Goal: Entertainment & Leisure: Consume media (video, audio)

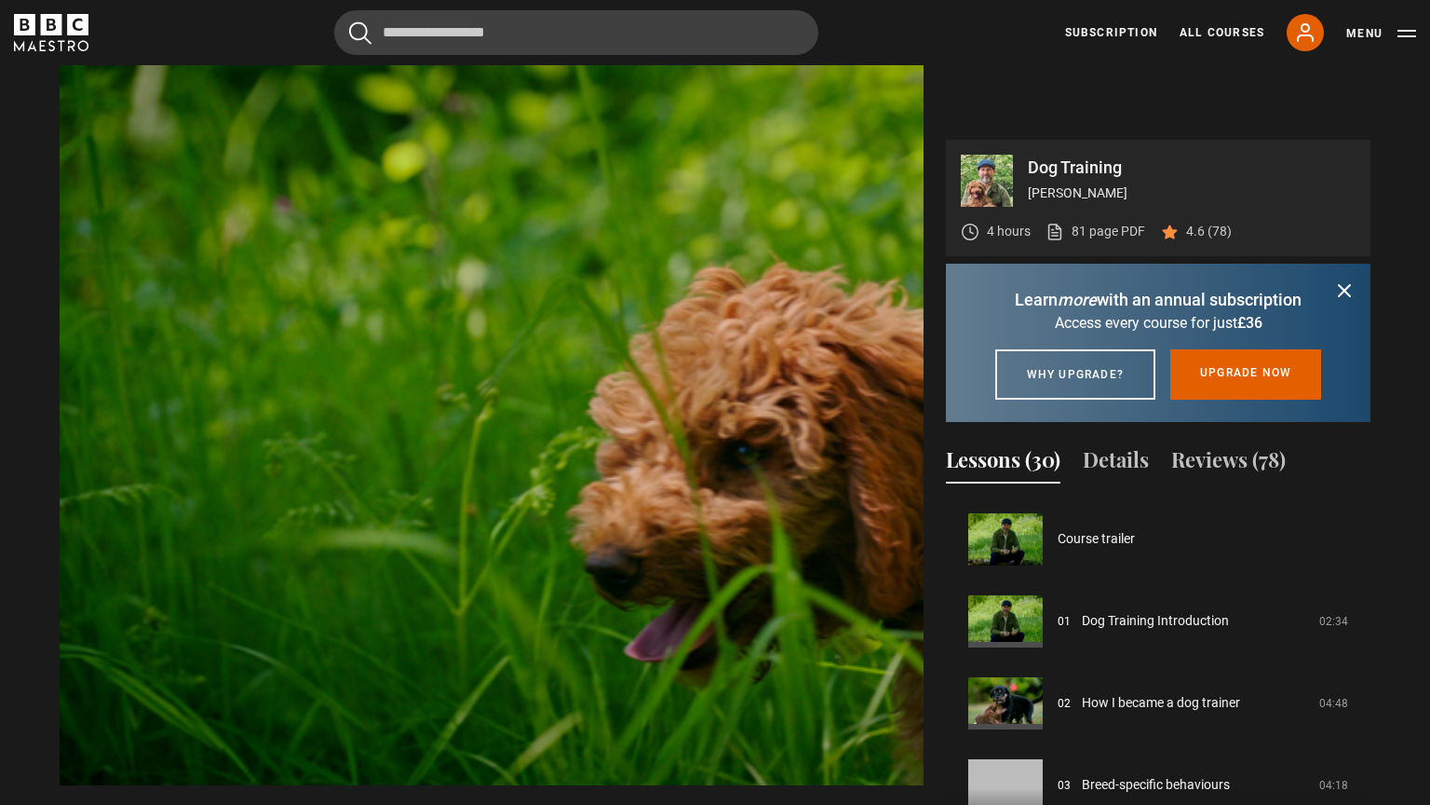
scroll to position [1147, 0]
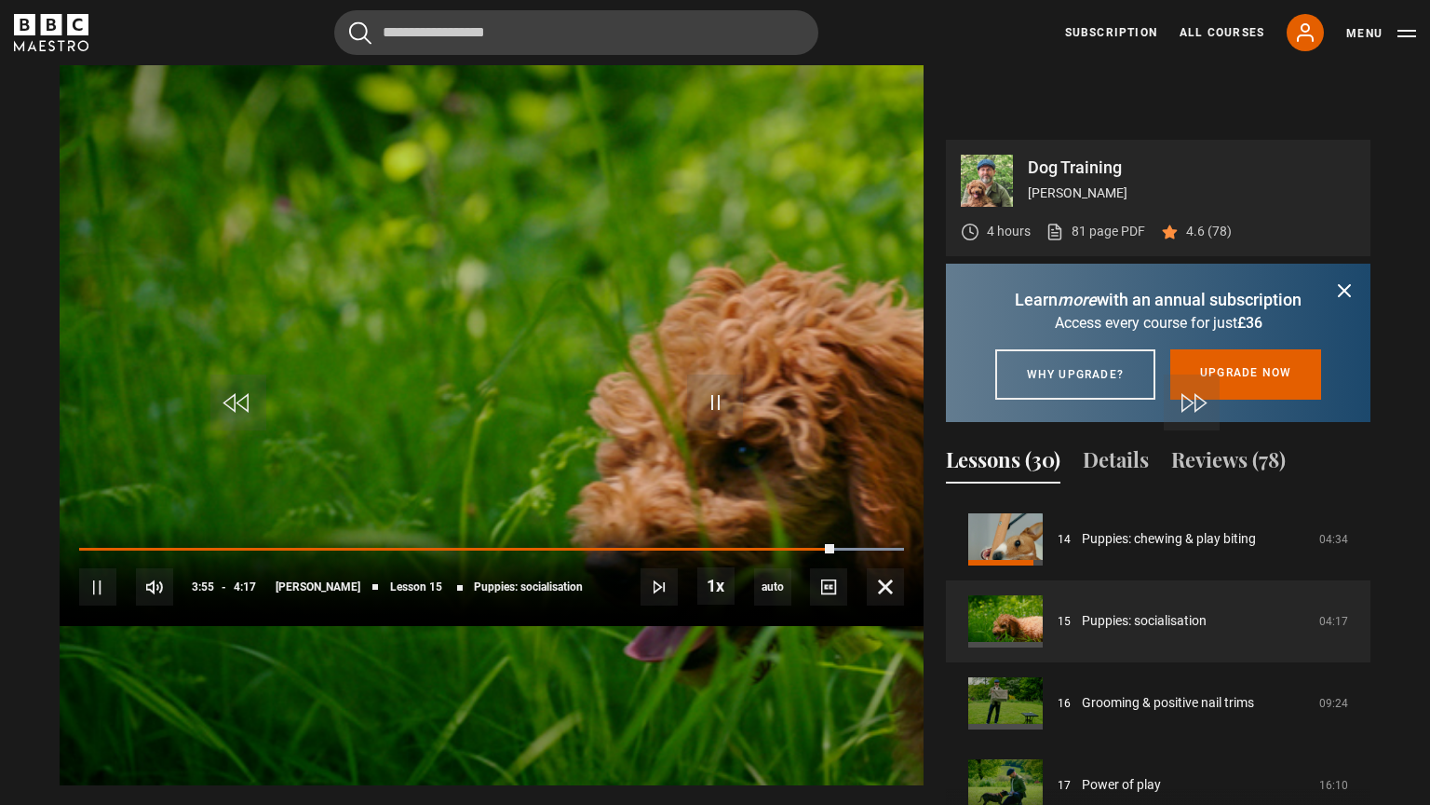
click at [514, 372] on video "Video Player" at bounding box center [492, 382] width 864 height 805
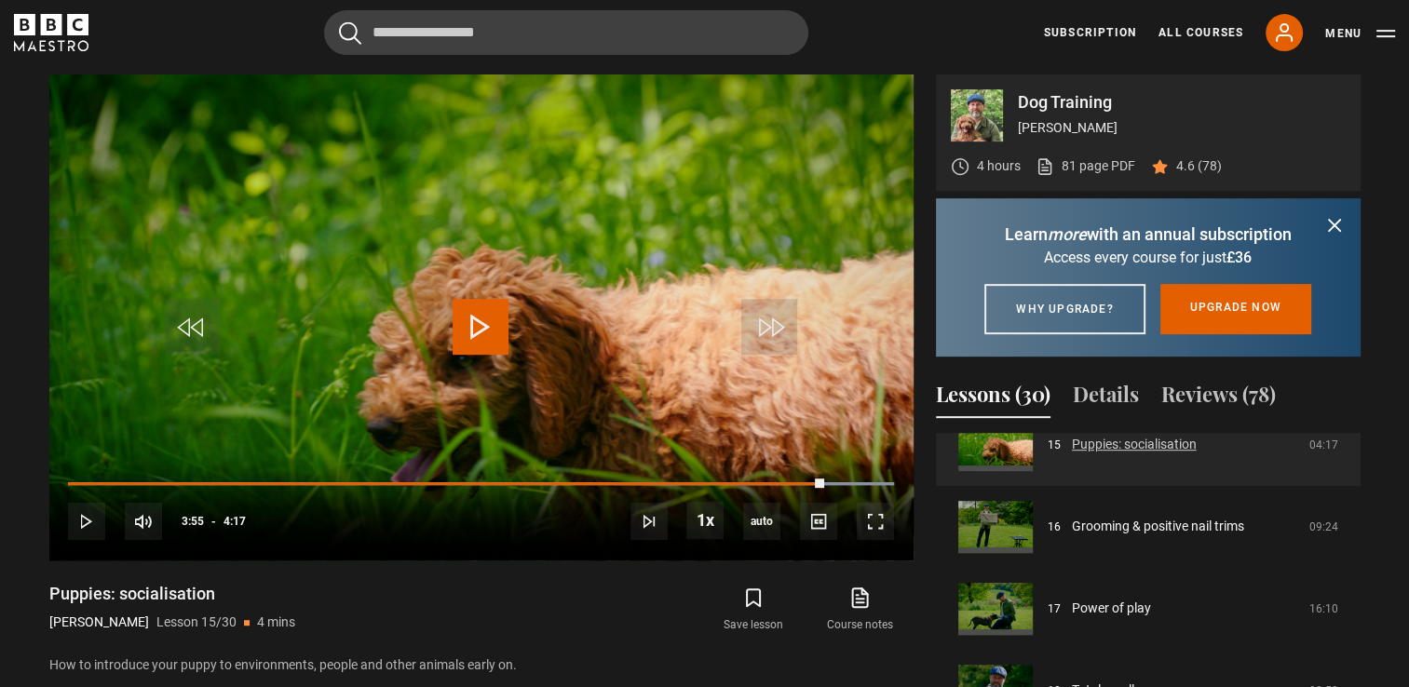
scroll to position [1257, 0]
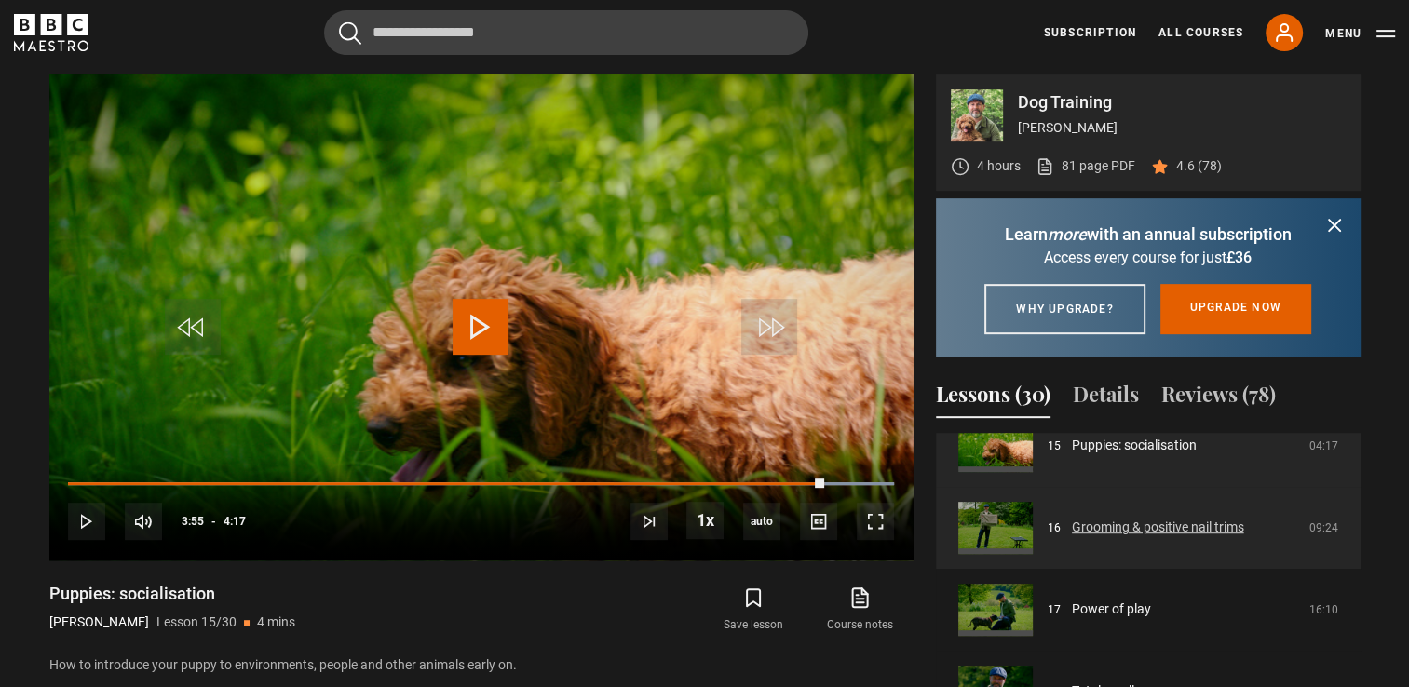
click at [1210, 537] on link "Grooming & positive nail trims" at bounding box center [1158, 528] width 172 height 20
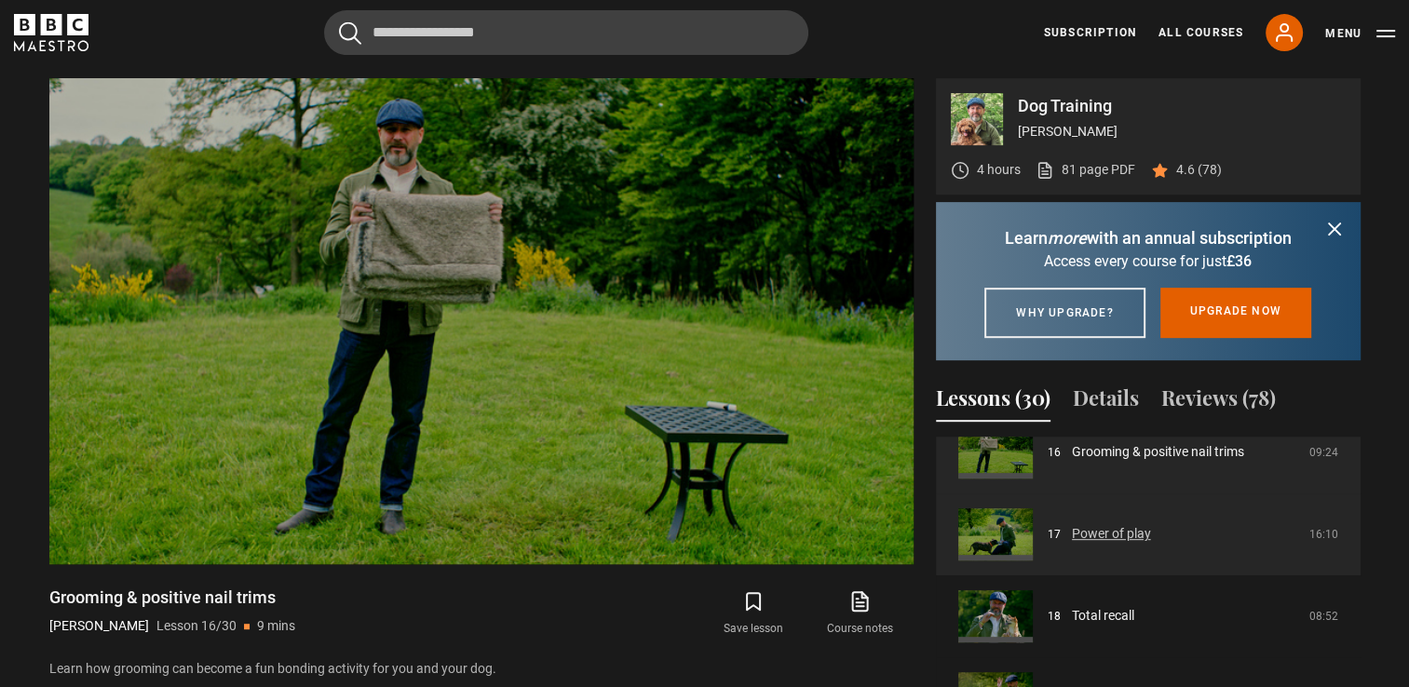
scroll to position [1337, 0]
click at [1114, 543] on link "Power of play" at bounding box center [1111, 533] width 79 height 20
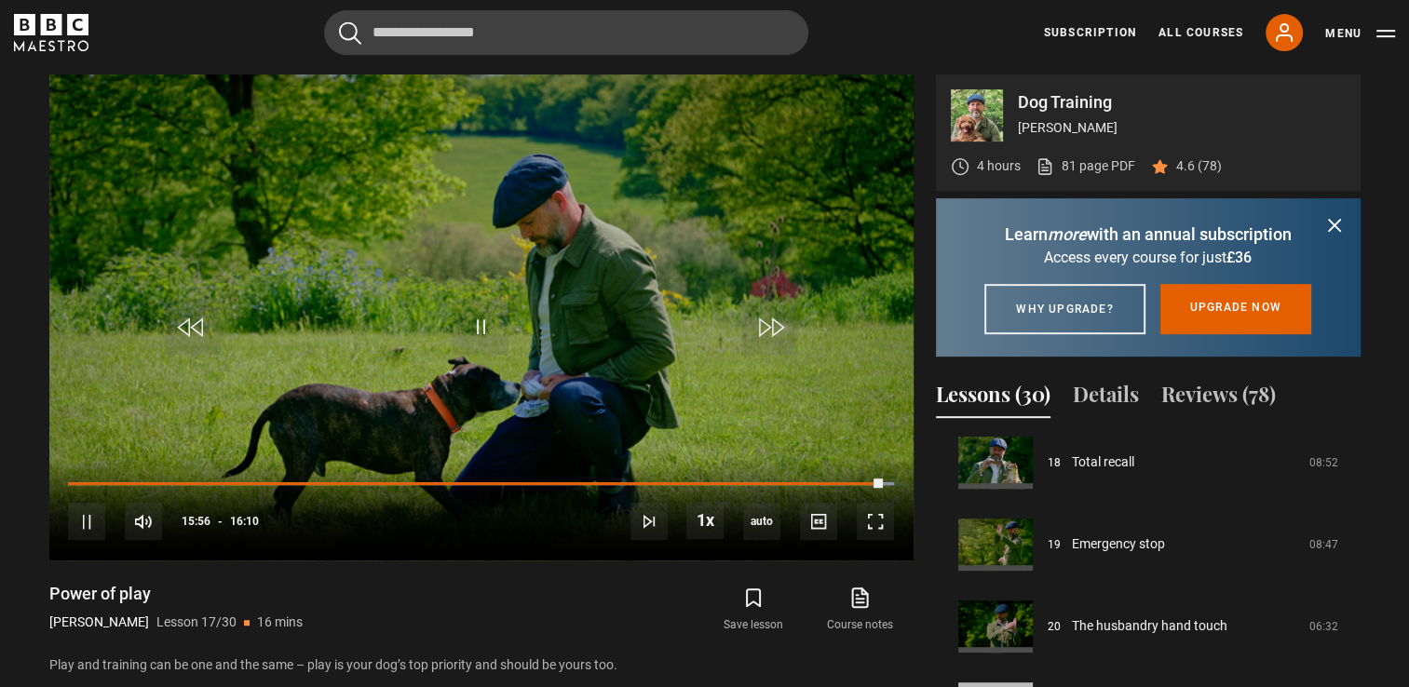
scroll to position [1495, 0]
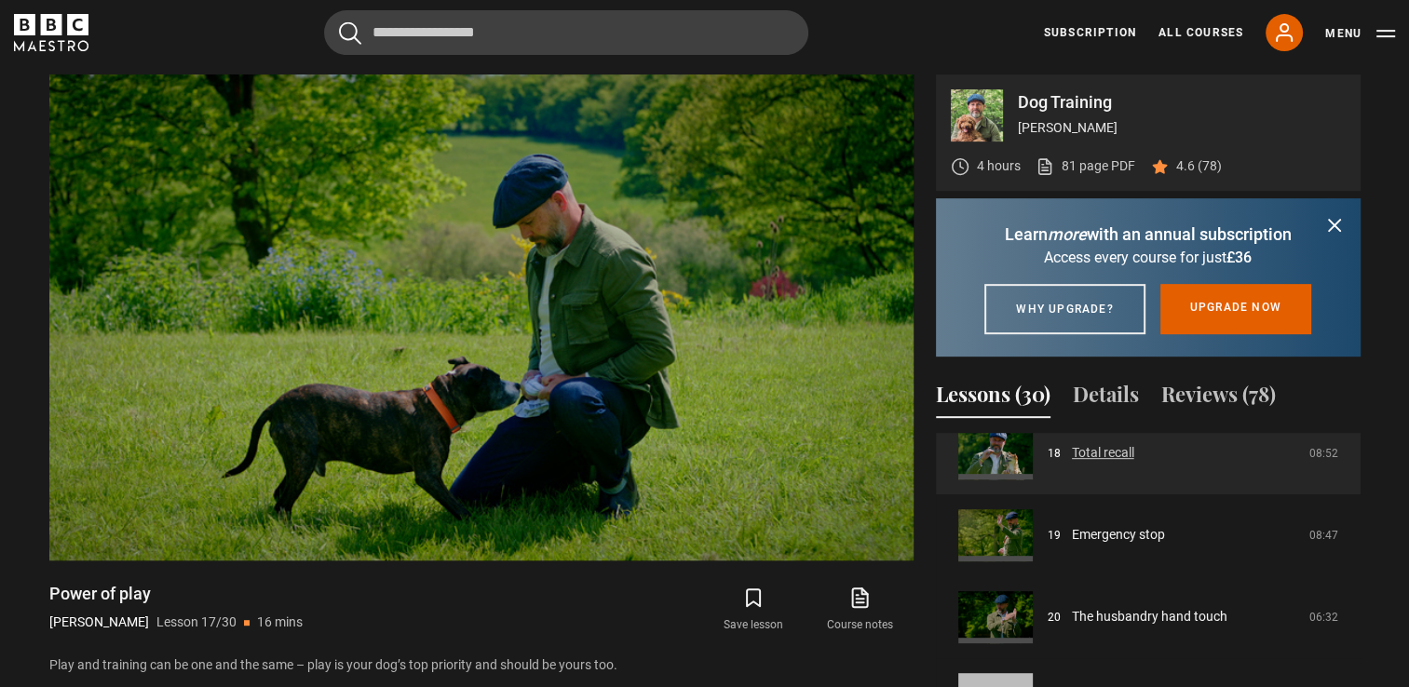
click at [1134, 463] on link "Total recall" at bounding box center [1103, 453] width 62 height 20
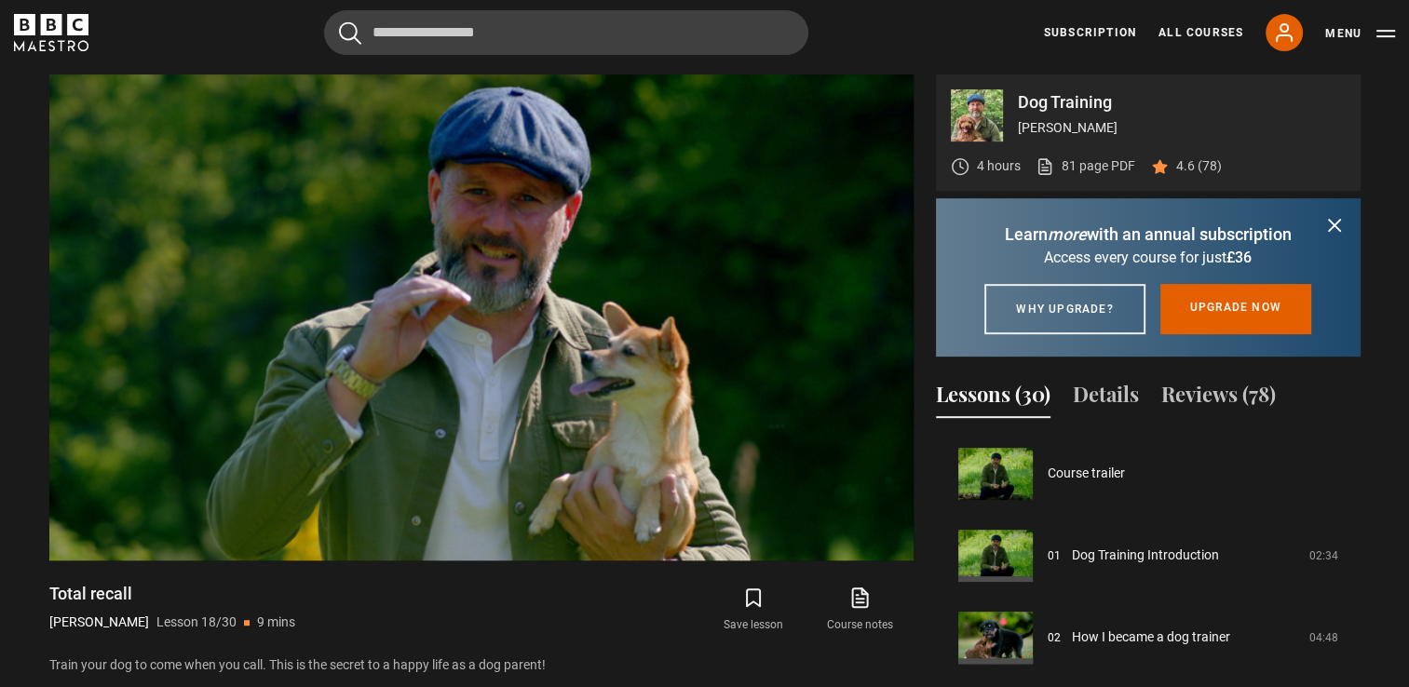
scroll to position [1393, 0]
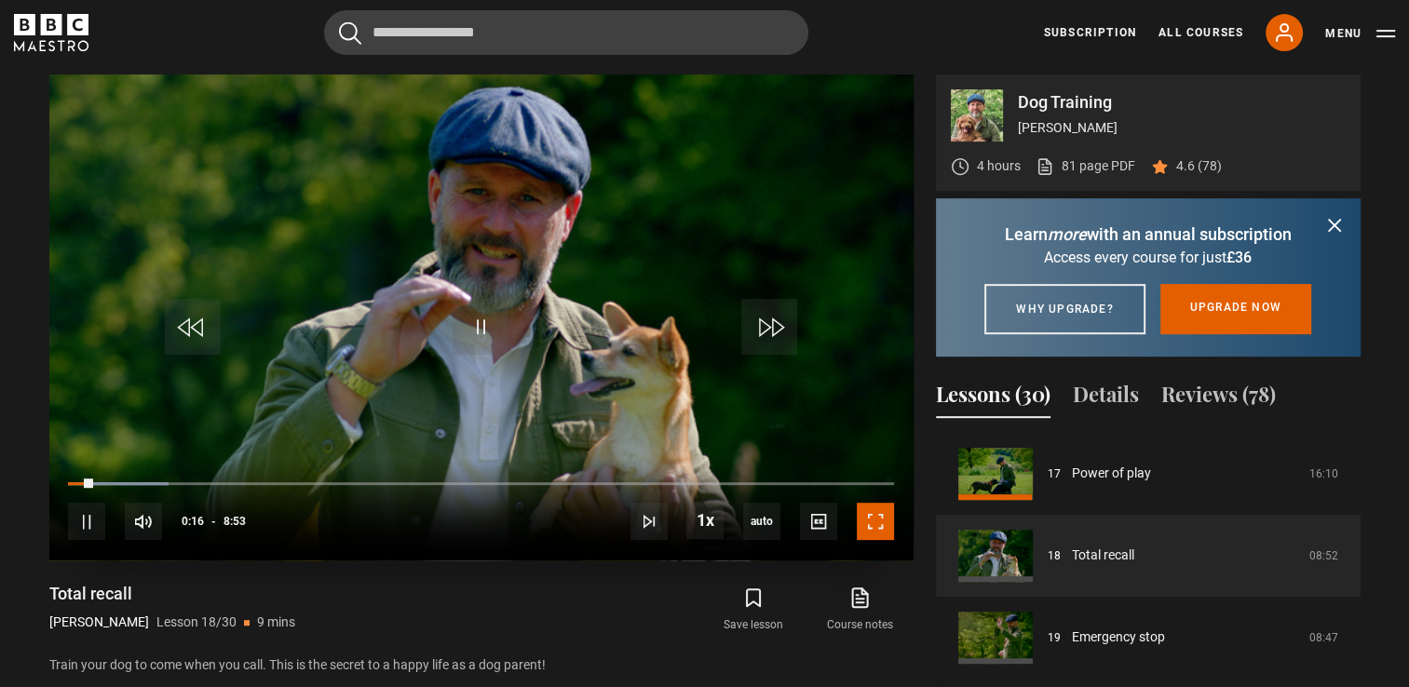
click at [888, 515] on span "Video Player" at bounding box center [875, 521] width 37 height 37
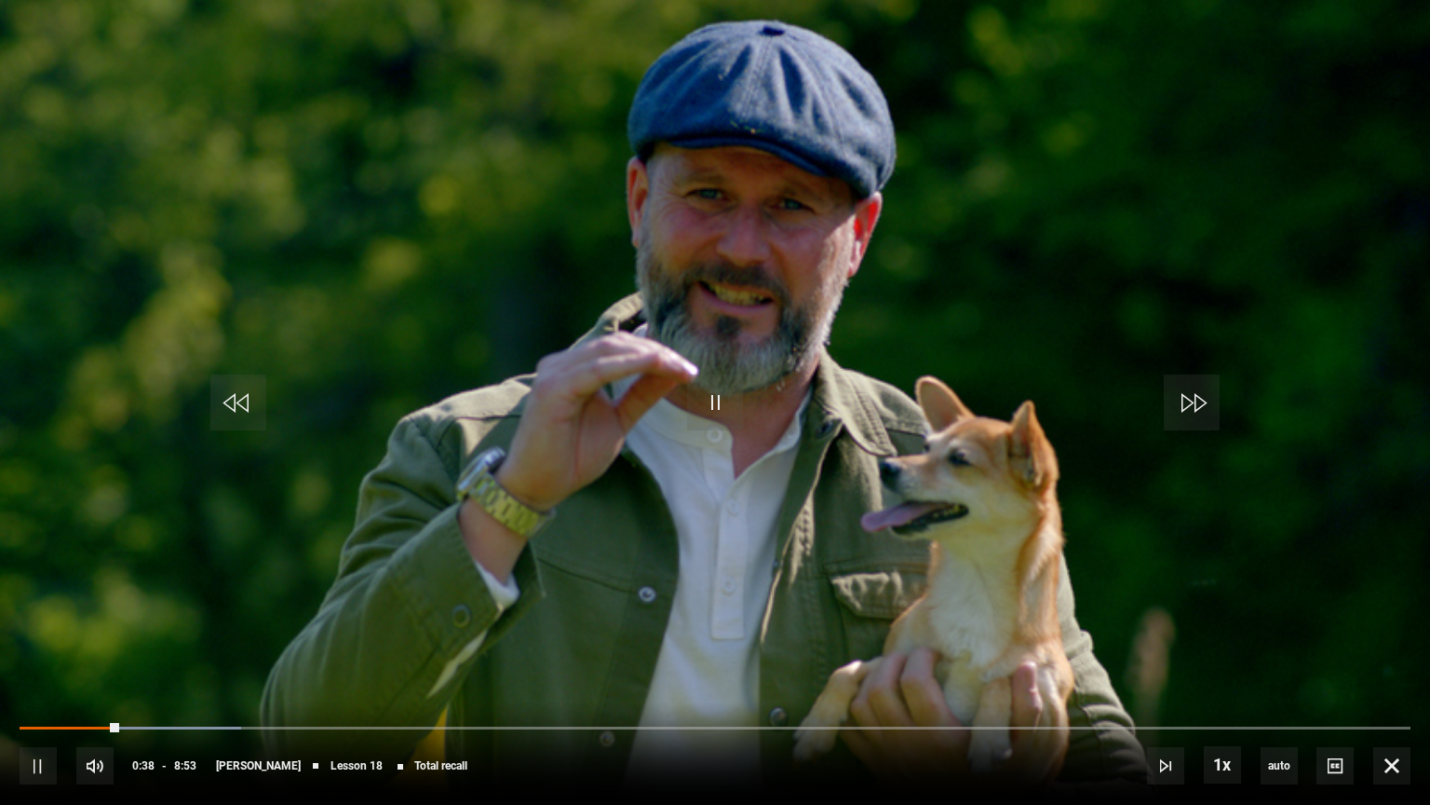
click at [766, 628] on video "Video Player" at bounding box center [715, 402] width 1430 height 805
